Goal: Task Accomplishment & Management: Use online tool/utility

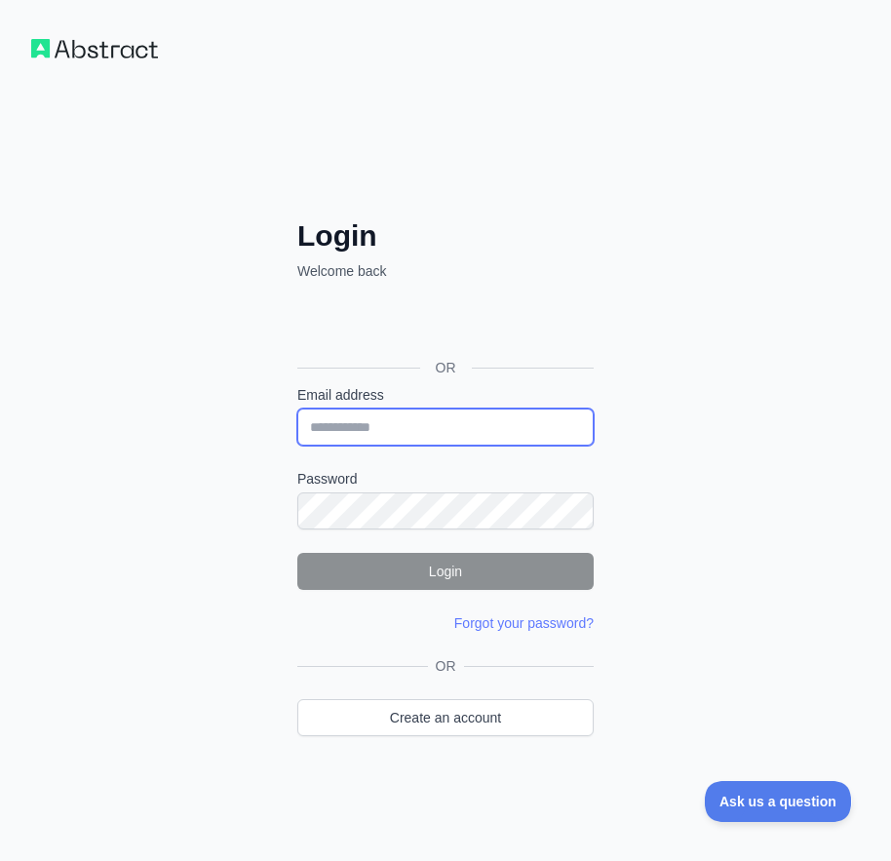
click at [383, 426] on input "Email address" at bounding box center [445, 426] width 296 height 37
drag, startPoint x: 509, startPoint y: 743, endPoint x: 502, endPoint y: 735, distance: 10.4
click at [502, 735] on div "OR Create an account" at bounding box center [445, 708] width 296 height 104
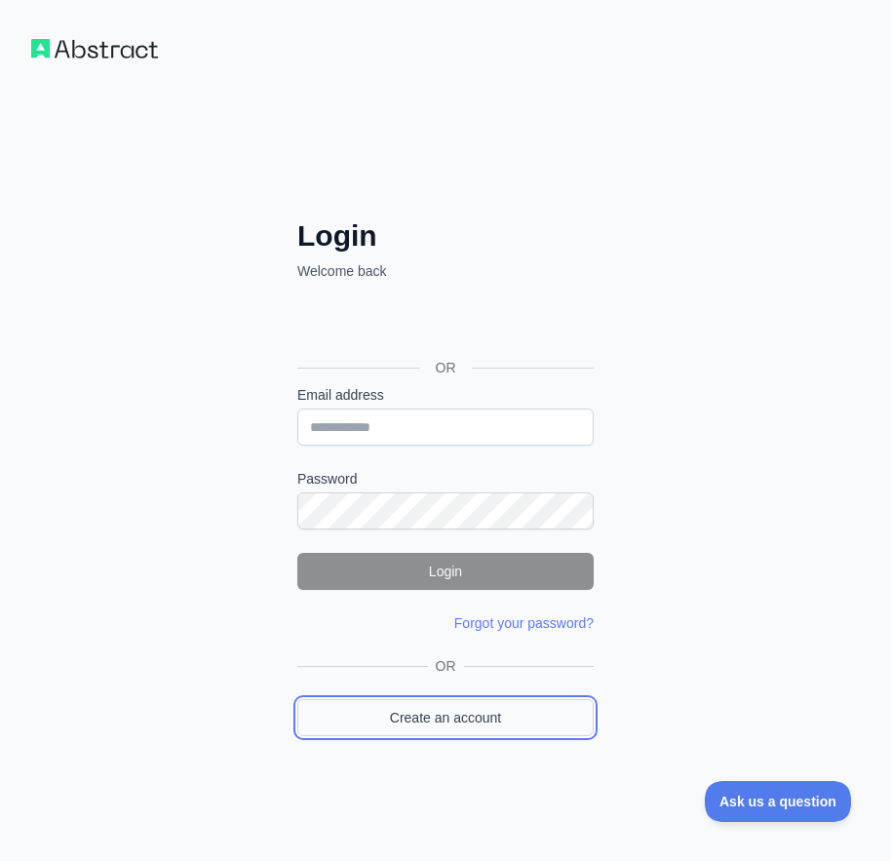
click at [493, 721] on link "Create an account" at bounding box center [445, 717] width 296 height 37
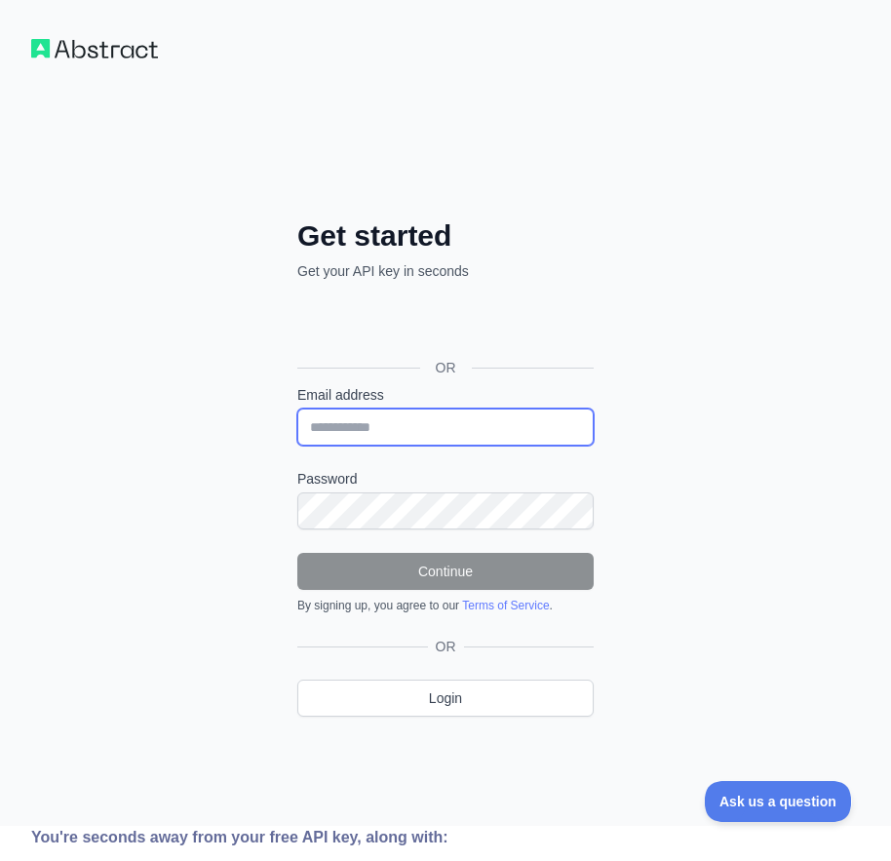
click at [385, 431] on input "Email address" at bounding box center [445, 426] width 296 height 37
paste input "**********"
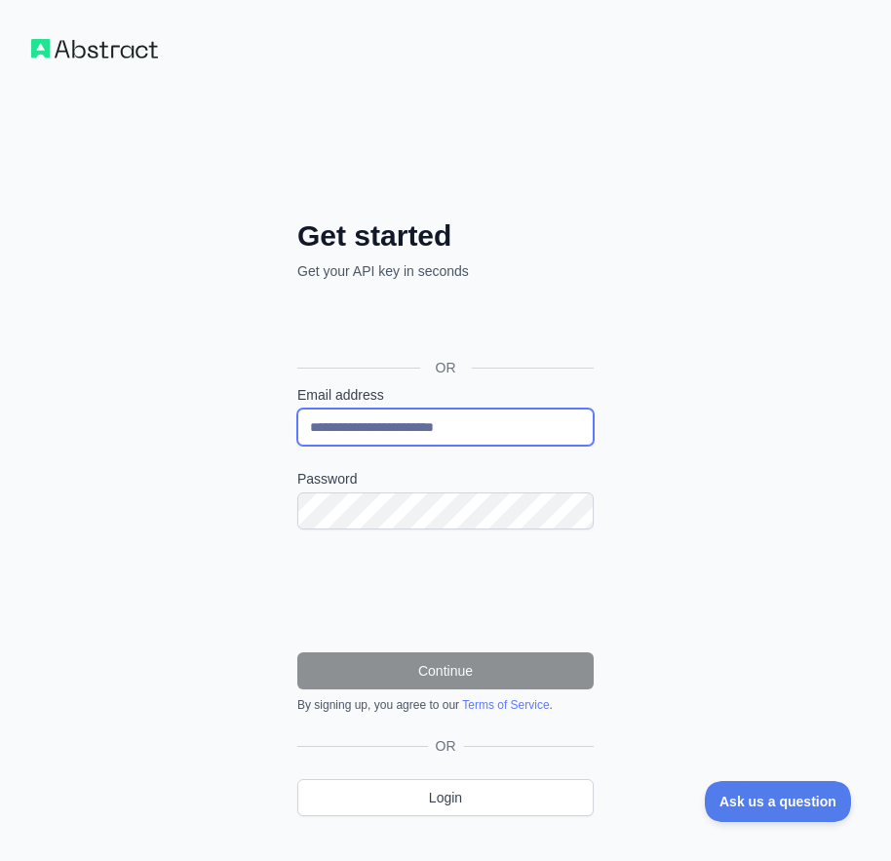
type input "**********"
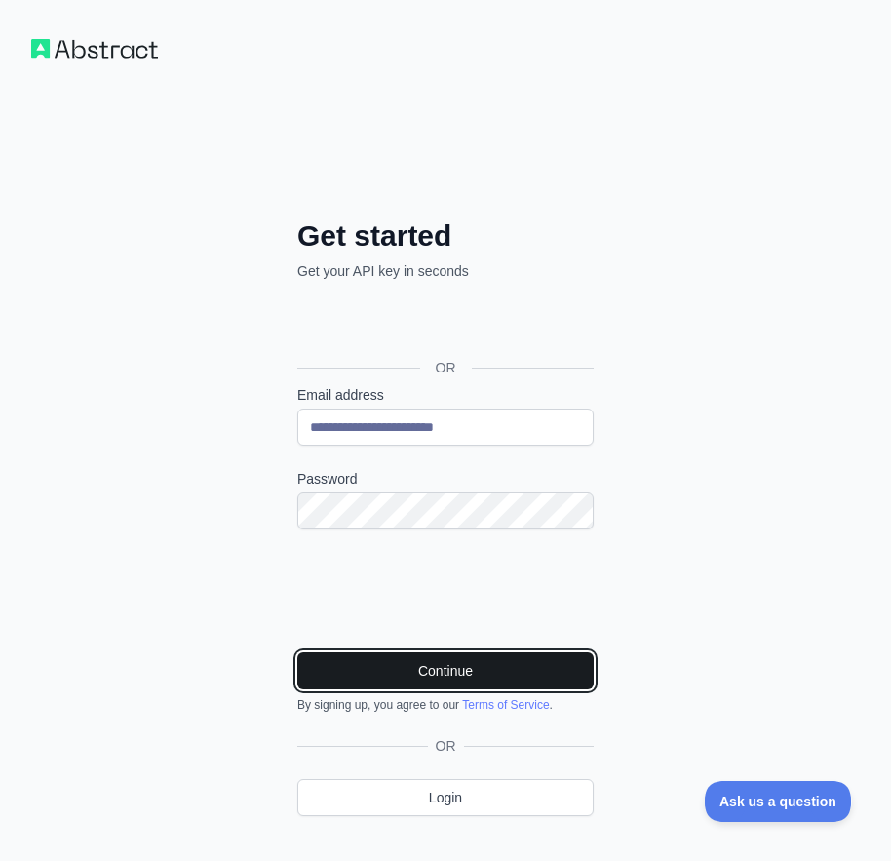
click at [463, 673] on button "Continue" at bounding box center [445, 670] width 296 height 37
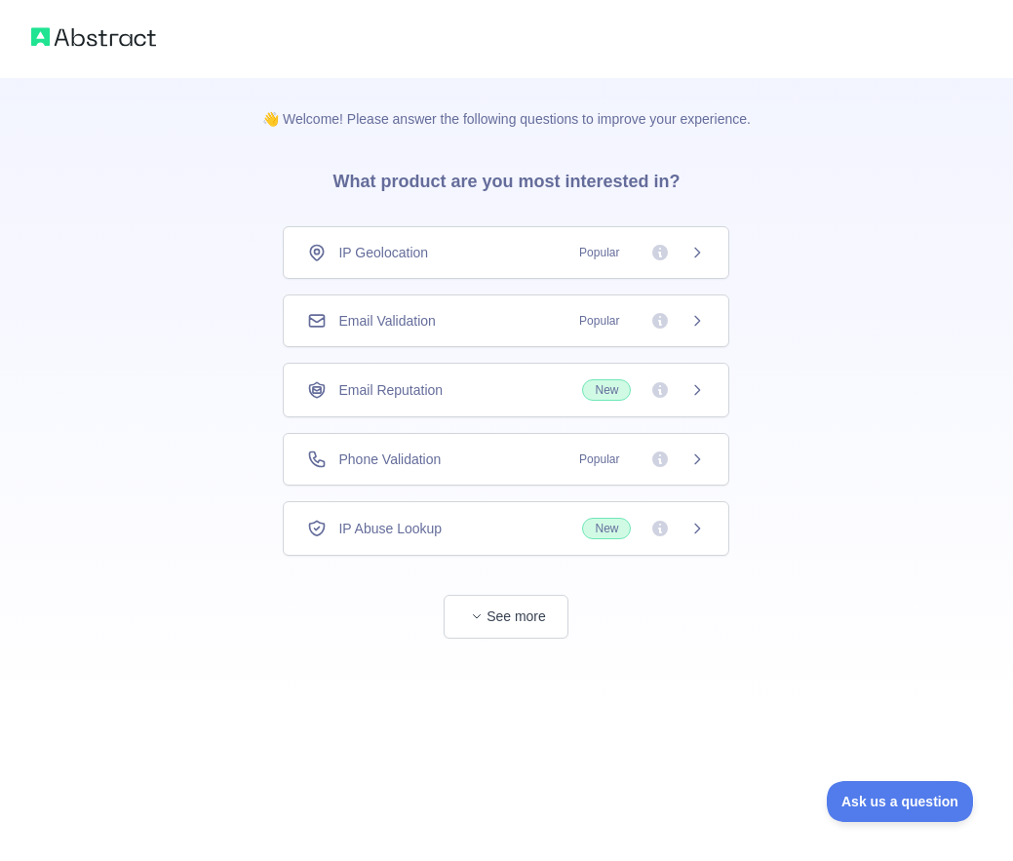
click at [452, 325] on div "Email Validation Popular" at bounding box center [506, 320] width 398 height 19
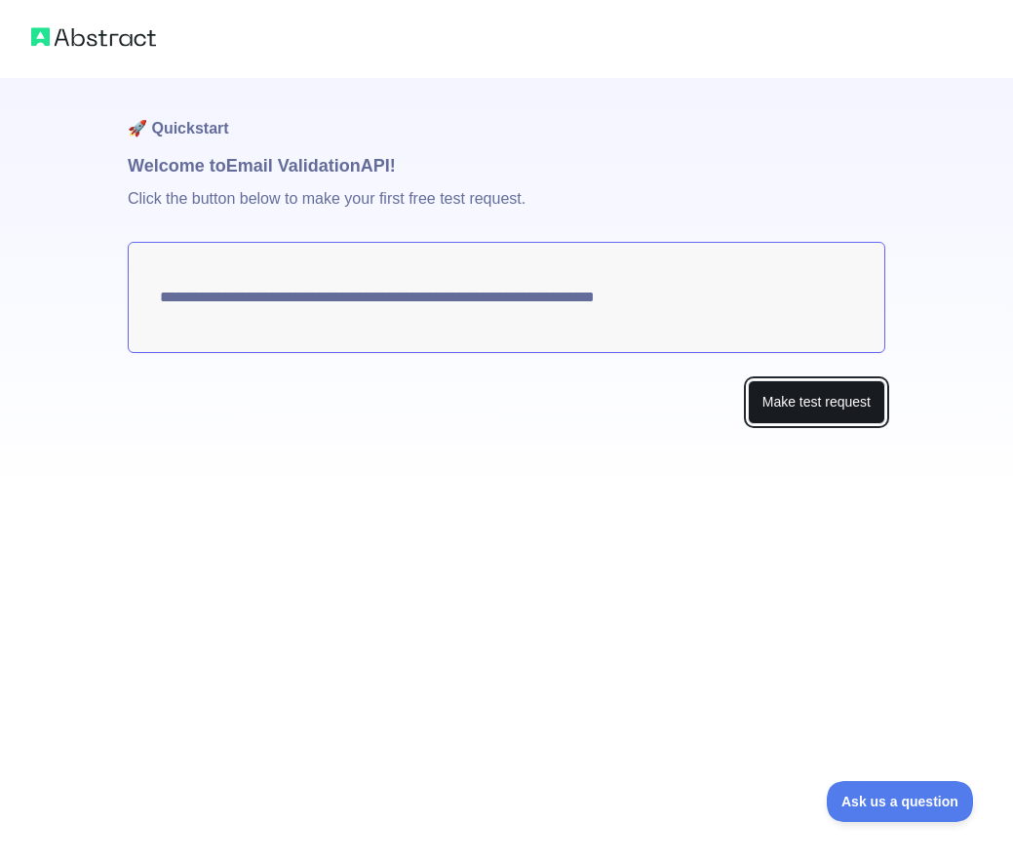
click at [817, 406] on button "Make test request" at bounding box center [816, 402] width 137 height 44
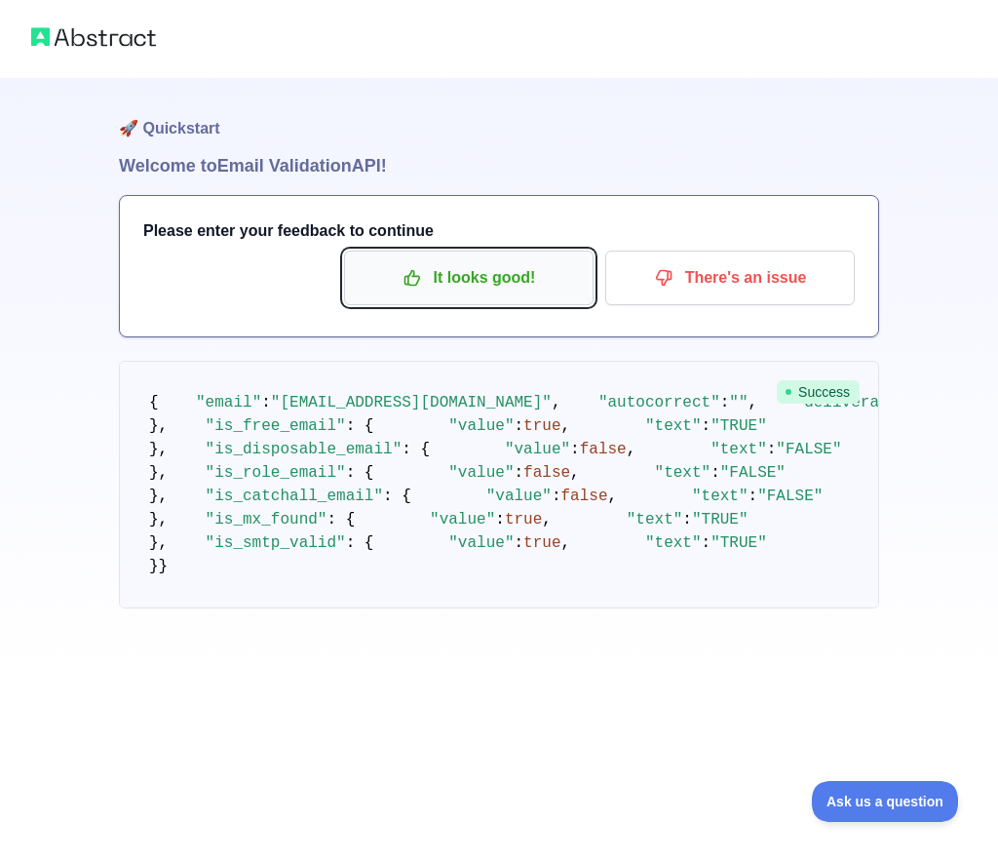
click at [470, 277] on p "It looks good!" at bounding box center [469, 277] width 220 height 33
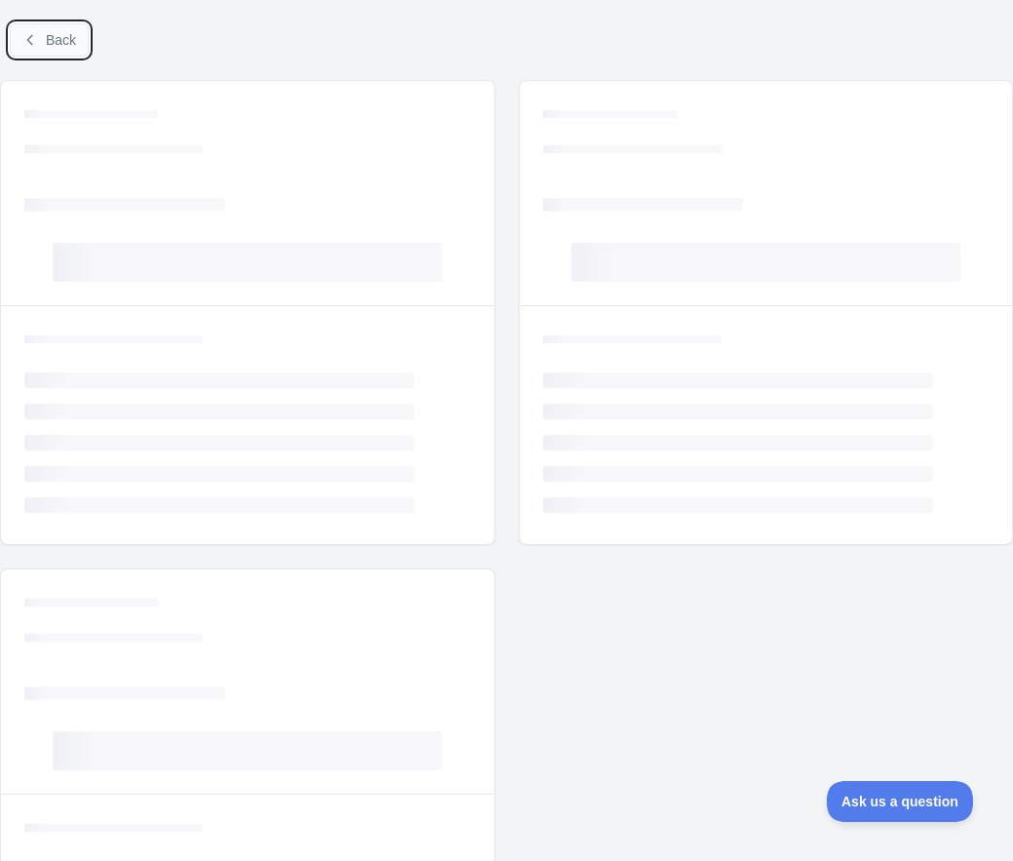
click at [59, 37] on span "Back" at bounding box center [61, 40] width 30 height 16
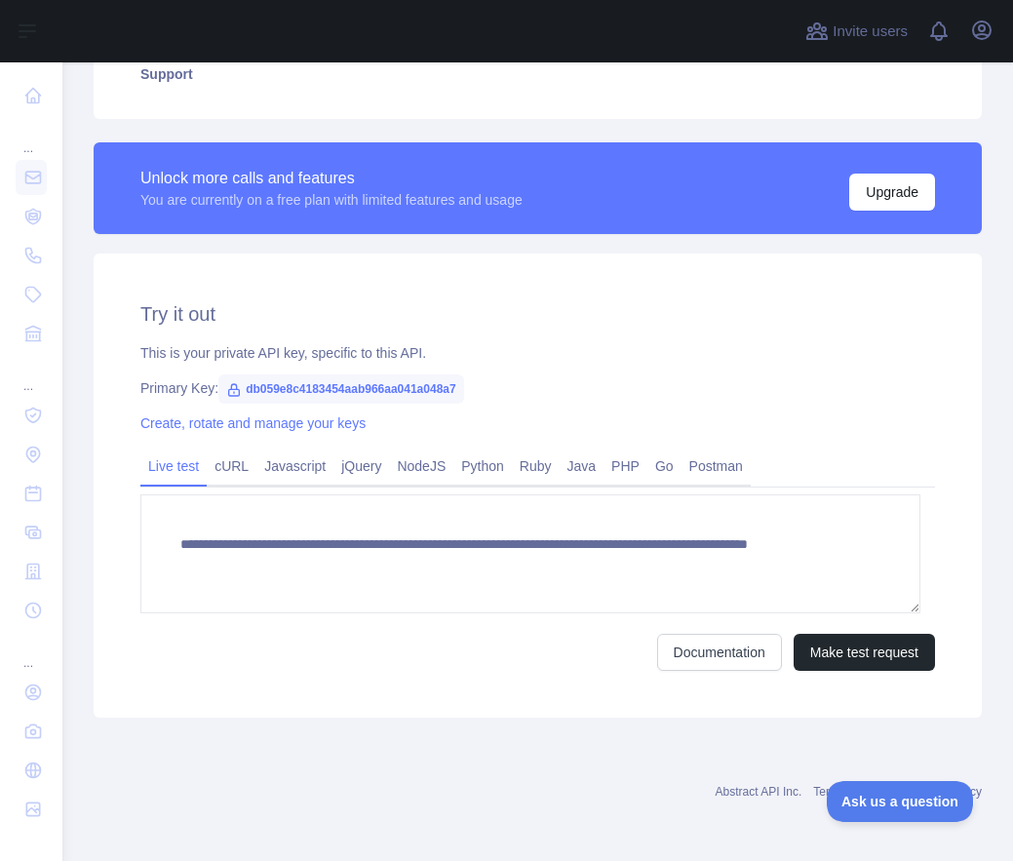
scroll to position [479, 0]
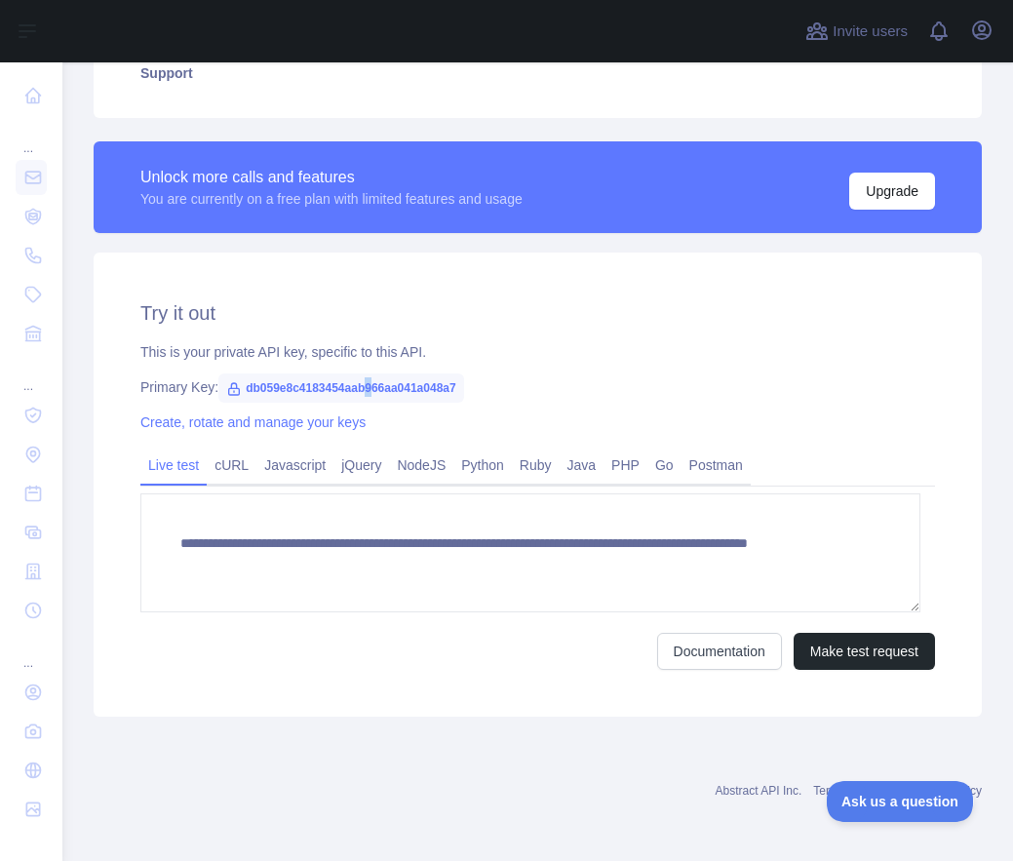
click at [365, 387] on span "db059e8c4183454aab966aa041a048a7" at bounding box center [341, 387] width 246 height 29
click at [363, 387] on span "db059e8c4183454aab966aa041a048a7" at bounding box center [341, 387] width 246 height 29
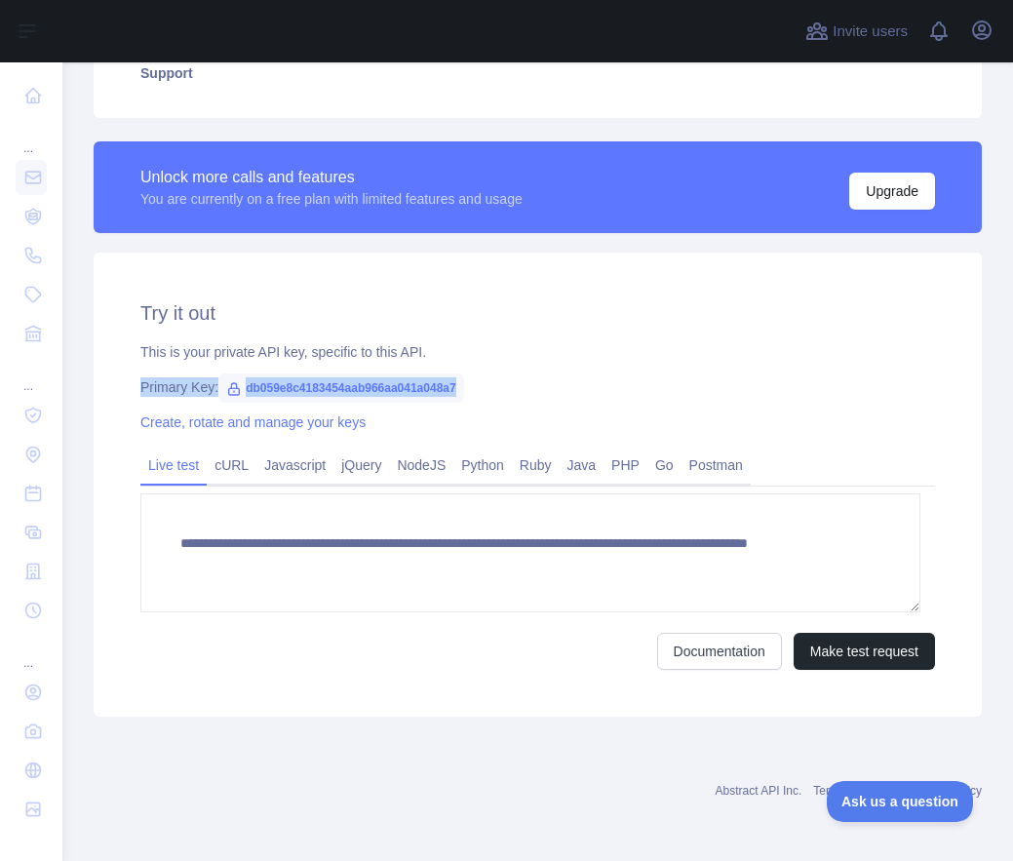
click at [360, 387] on span "db059e8c4183454aab966aa041a048a7" at bounding box center [341, 387] width 246 height 29
